Goal: Go to known website: Access a specific website the user already knows

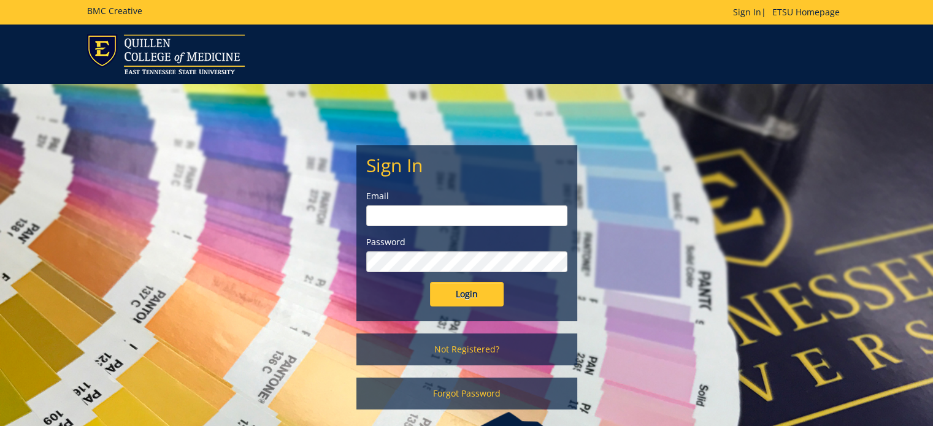
type input "[EMAIL_ADDRESS][DOMAIN_NAME]"
click at [472, 304] on input "Login" at bounding box center [467, 294] width 74 height 25
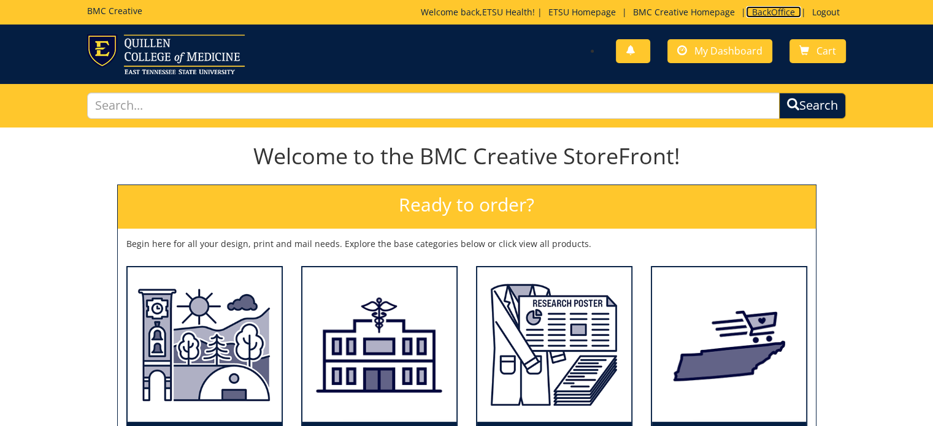
click at [754, 14] on link "BackOffice" at bounding box center [773, 12] width 55 height 12
